Goal: Check status: Check status

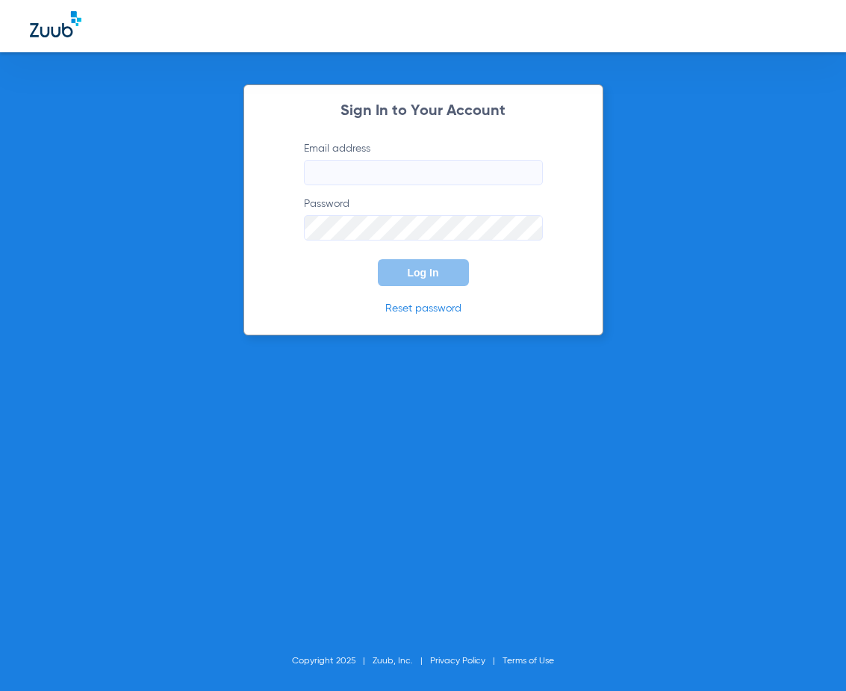
click at [380, 183] on input "Email address" at bounding box center [423, 172] width 239 height 25
type input "[EMAIL_ADDRESS][DOMAIN_NAME]"
click at [378, 259] on button "Log In" at bounding box center [423, 272] width 91 height 27
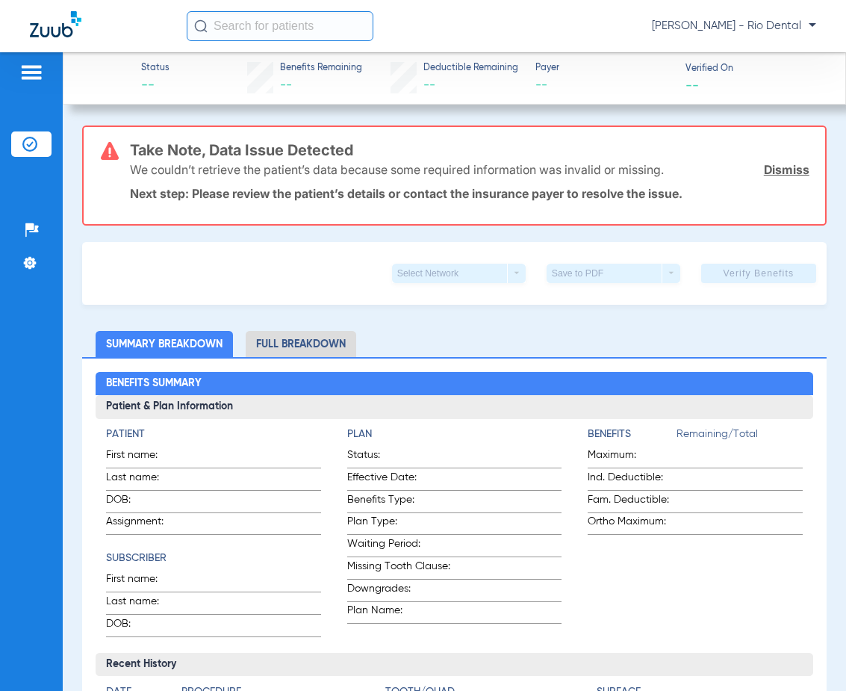
click at [330, 31] on input "text" at bounding box center [280, 26] width 187 height 30
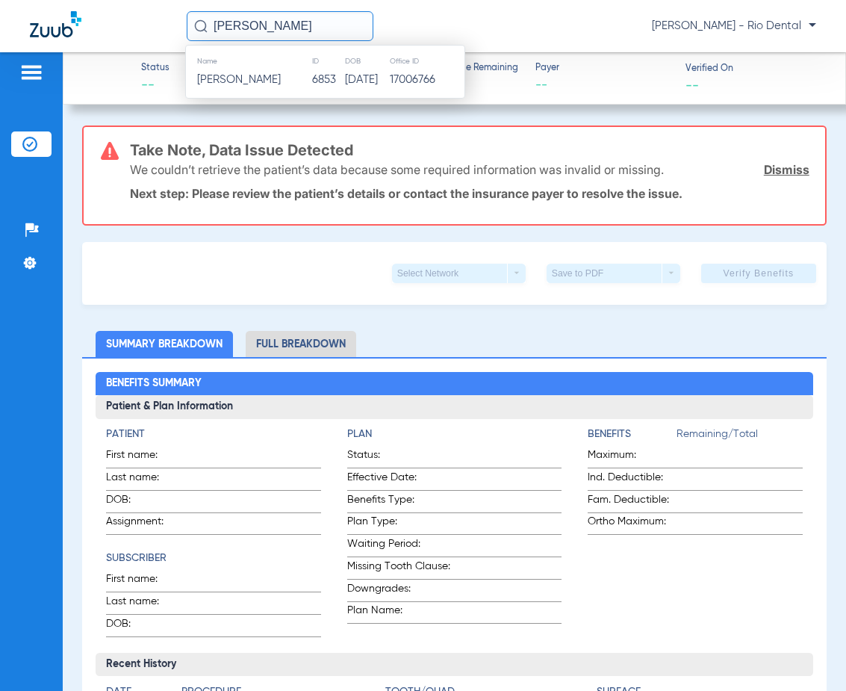
type input "[PERSON_NAME]"
click at [347, 86] on td "[DATE]" at bounding box center [369, 79] width 44 height 21
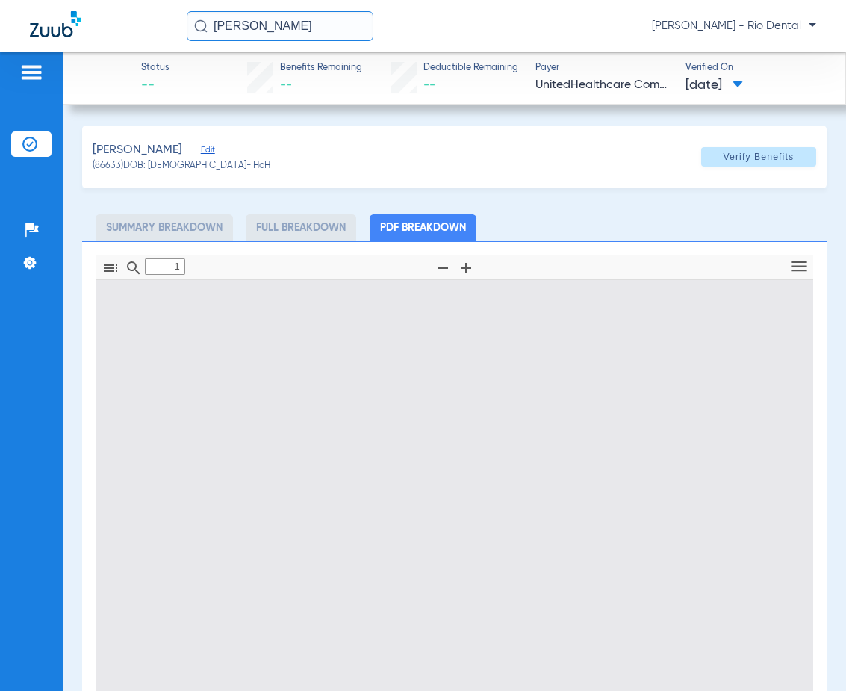
type input "0"
select select "page-width"
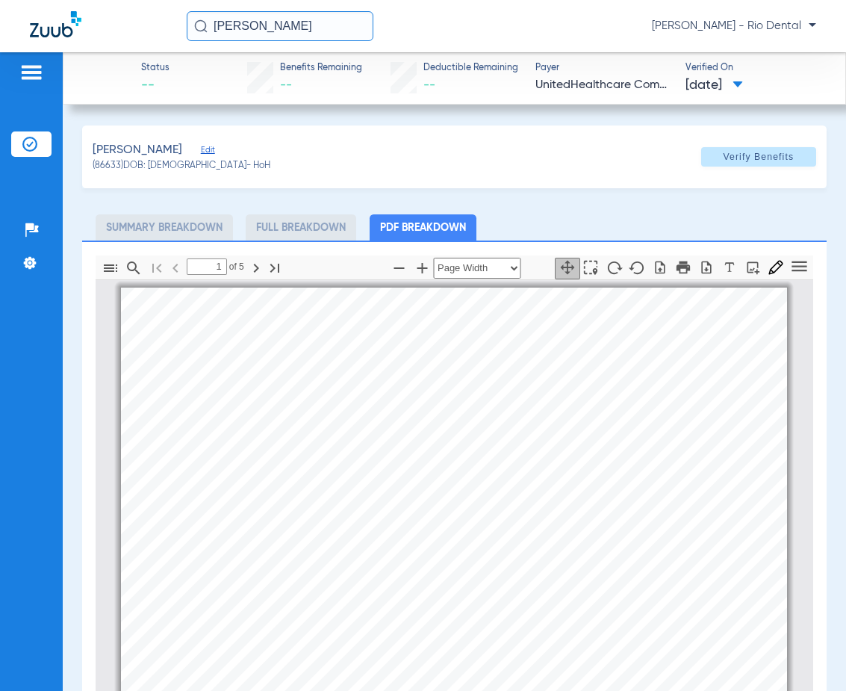
click at [743, 79] on span "[DATE]" at bounding box center [714, 85] width 57 height 19
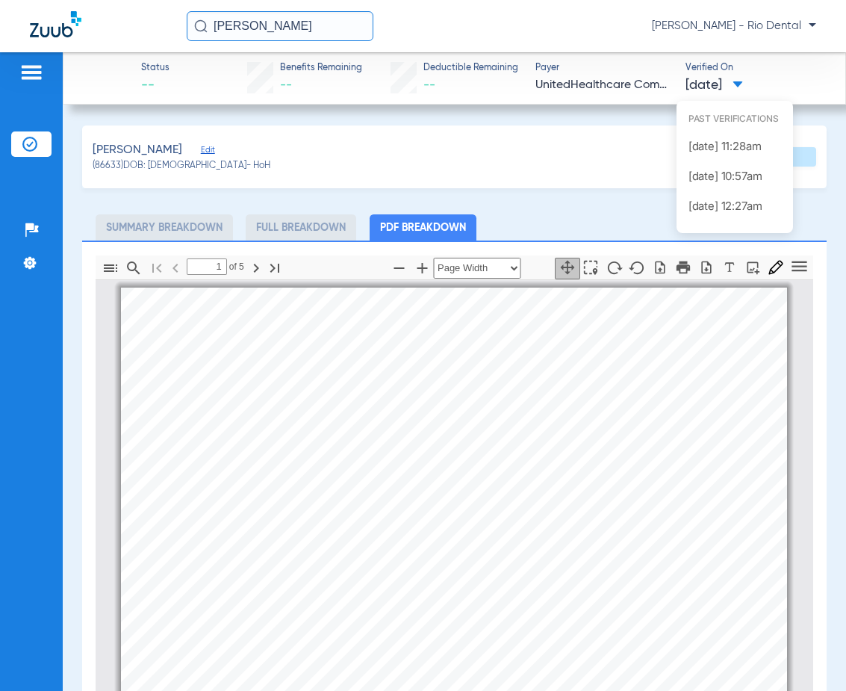
click at [787, 27] on div at bounding box center [423, 345] width 846 height 691
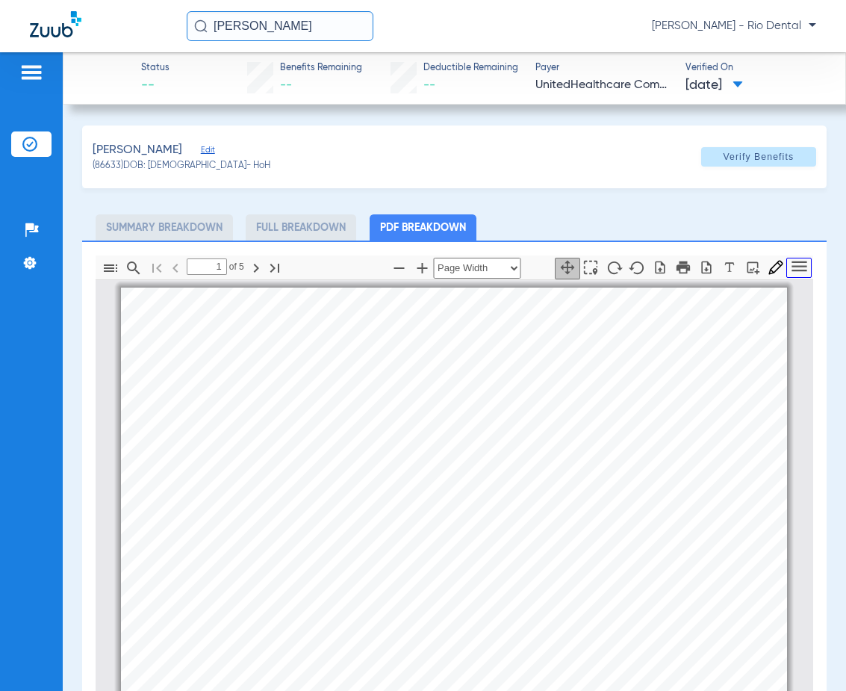
click at [792, 264] on icon "Tools" at bounding box center [799, 266] width 20 height 20
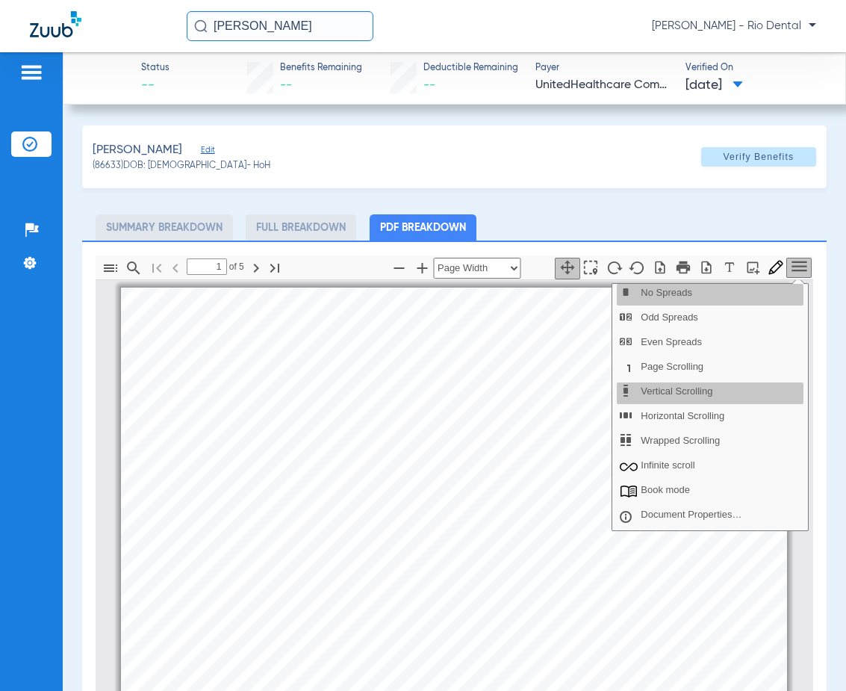
click at [622, 233] on ul "Summary Breakdown Full Breakdown PDF Breakdown" at bounding box center [454, 227] width 745 height 26
click at [792, 262] on icon "Tools" at bounding box center [799, 266] width 15 height 10
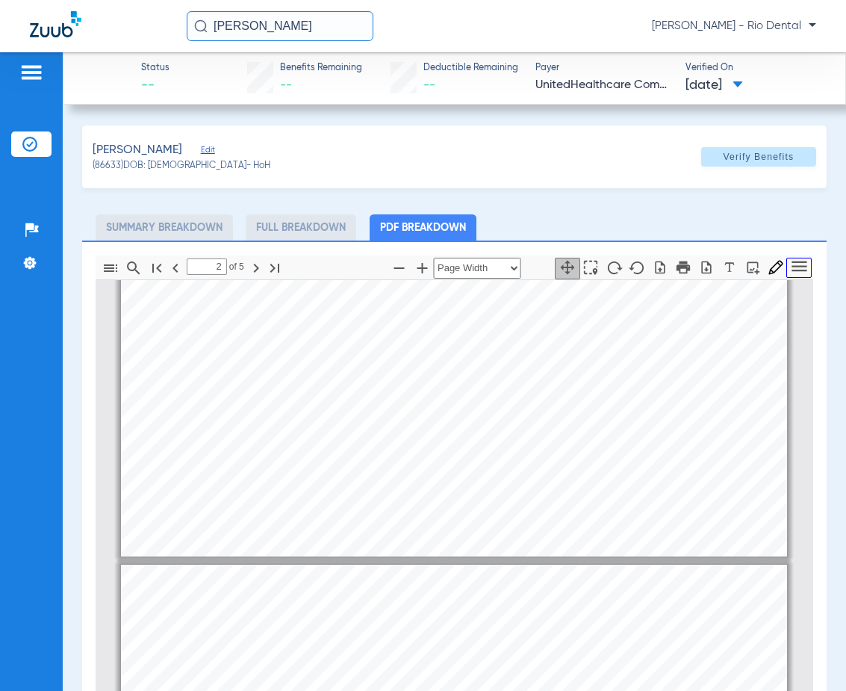
type input "1"
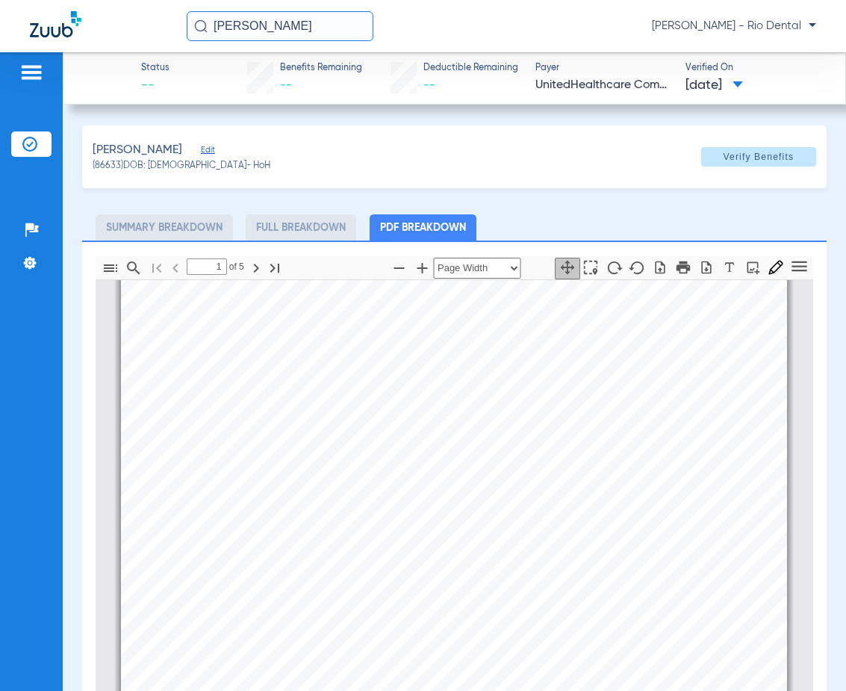
click at [743, 90] on span "[DATE]" at bounding box center [714, 85] width 57 height 19
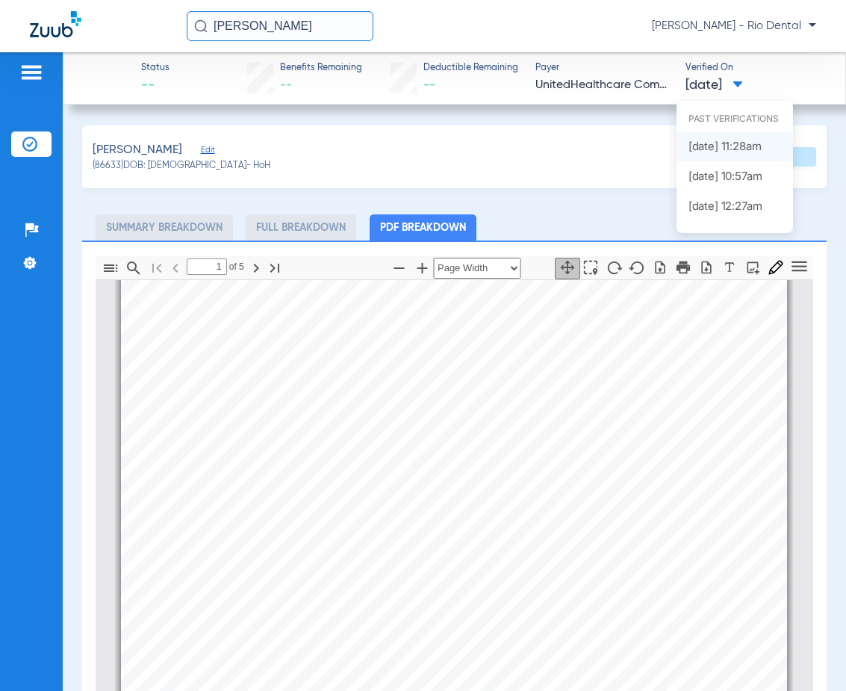
click at [736, 141] on label "[DATE] 11:28AM" at bounding box center [735, 146] width 116 height 30
